Goal: Transaction & Acquisition: Purchase product/service

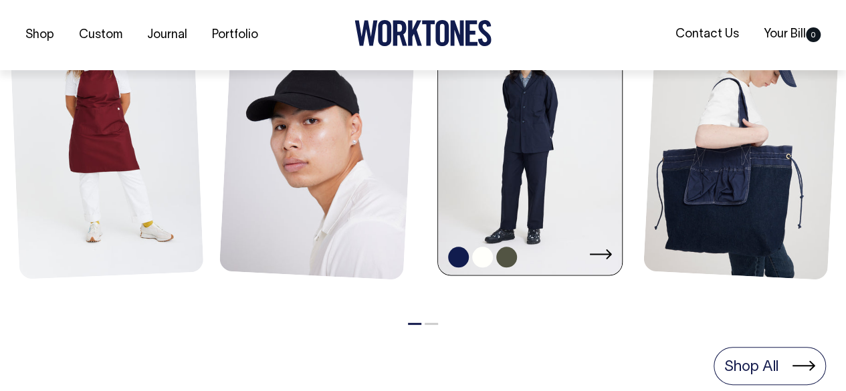
click at [537, 179] on link at bounding box center [530, 138] width 184 height 279
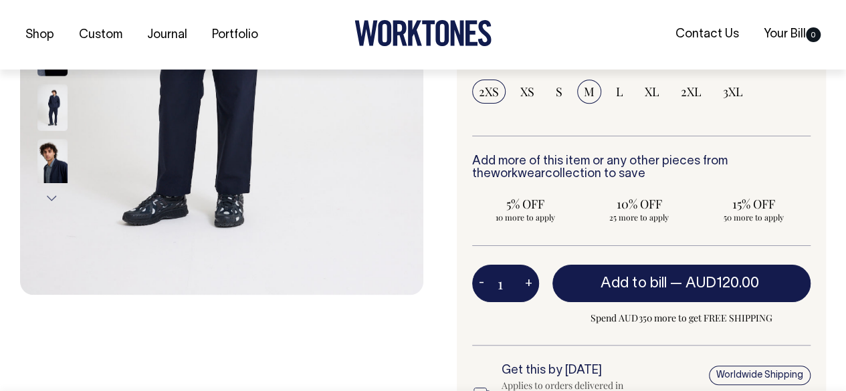
scroll to position [380, 0]
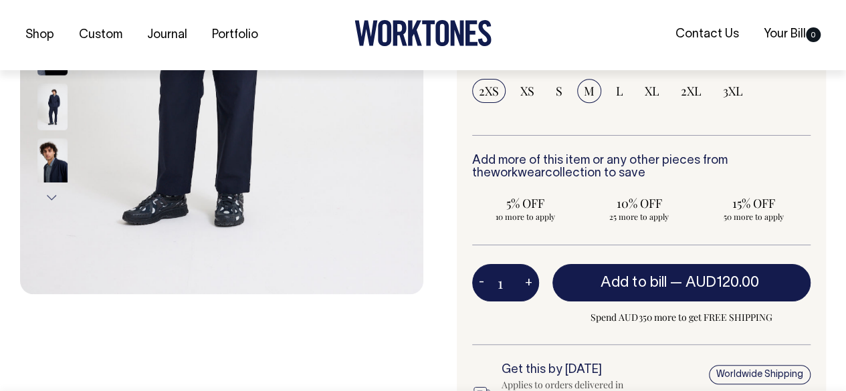
click at [584, 99] on span "M" at bounding box center [589, 91] width 11 height 16
click at [583, 103] on input "M" at bounding box center [589, 91] width 24 height 24
radio input "true"
select select "M"
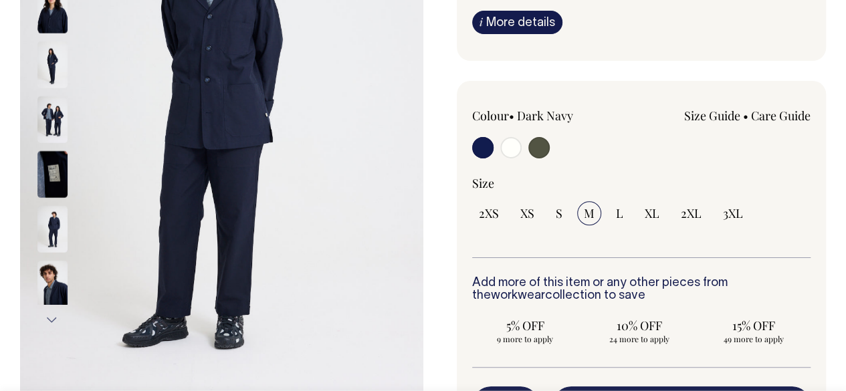
scroll to position [258, 0]
click at [709, 124] on link "Size Guide" at bounding box center [712, 116] width 56 height 16
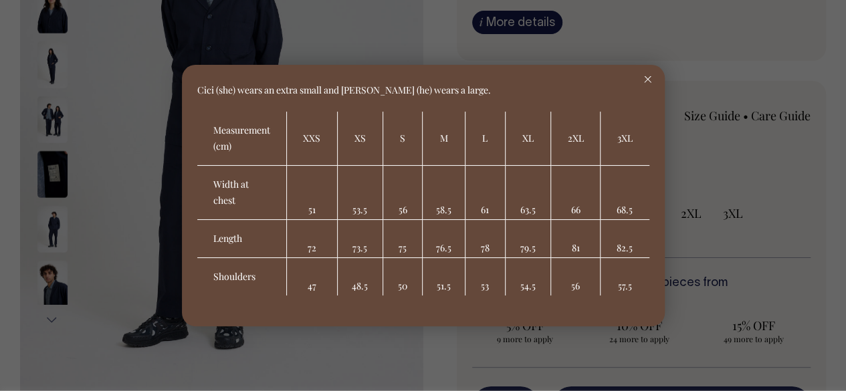
click at [684, 108] on link "Size Guide" at bounding box center [712, 116] width 56 height 16
click at [647, 78] on icon at bounding box center [647, 79] width 7 height 7
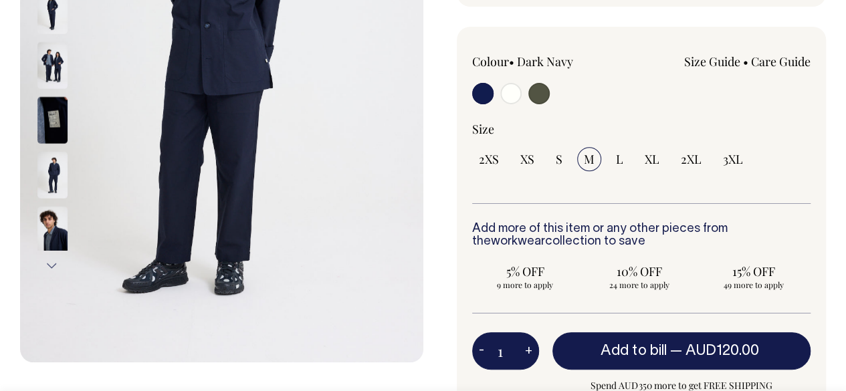
scroll to position [313, 0]
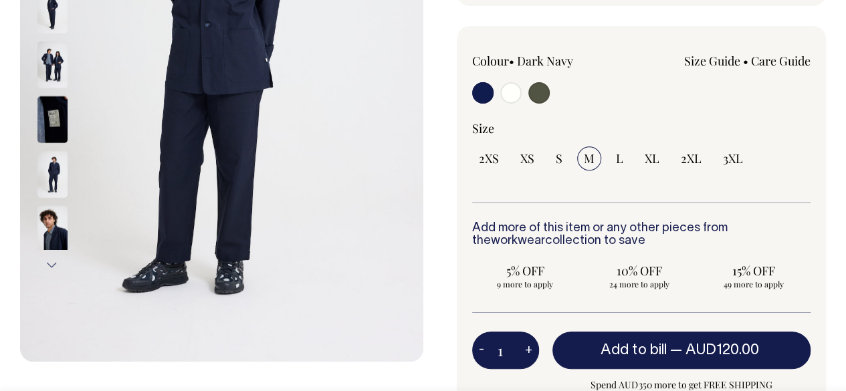
click at [51, 170] on img at bounding box center [52, 173] width 30 height 47
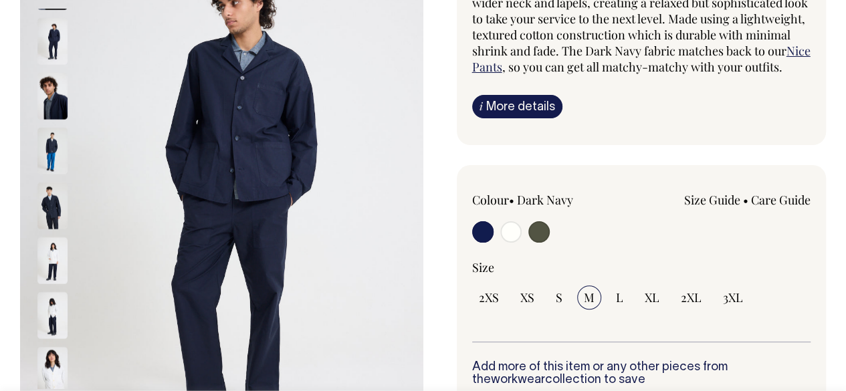
scroll to position [174, 0]
click at [49, 146] on img at bounding box center [52, 149] width 30 height 47
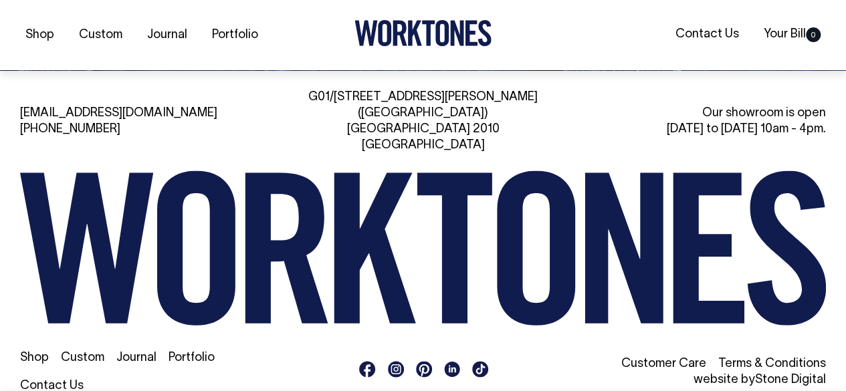
scroll to position [2212, 0]
